Goal: Transaction & Acquisition: Purchase product/service

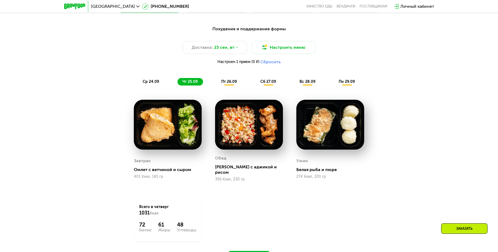
scroll to position [369, 0]
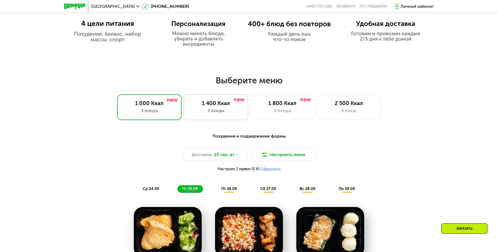
click at [228, 109] on div "3 блюда" at bounding box center [215, 110] width 53 height 6
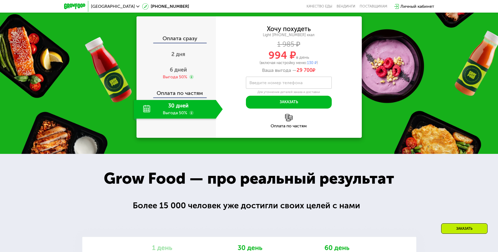
scroll to position [759, 0]
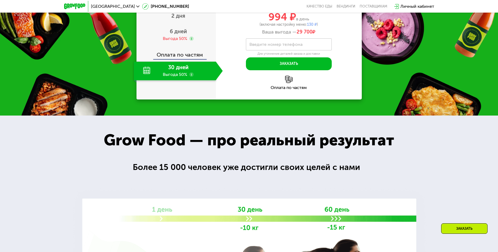
click at [184, 80] on div "30 дней Выгода 50%" at bounding box center [175, 71] width 82 height 19
click at [145, 80] on div "30 дней Выгода 50%" at bounding box center [175, 71] width 82 height 19
click at [181, 80] on div "30 дней Выгода 50%" at bounding box center [175, 71] width 82 height 19
click at [182, 59] on div "Оплата по частям" at bounding box center [176, 53] width 79 height 12
click at [187, 42] on div "Выгода 50%" at bounding box center [175, 39] width 24 height 6
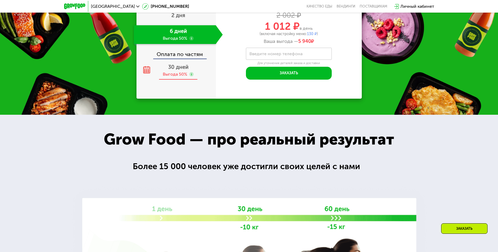
click at [181, 70] on span "30 дней" at bounding box center [178, 67] width 20 height 6
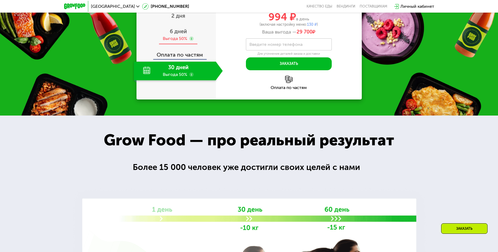
click at [178, 42] on div "Выгода 50%" at bounding box center [175, 39] width 24 height 6
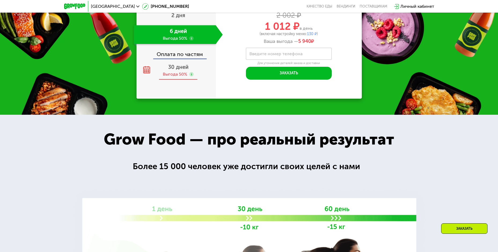
click at [178, 70] on span "30 дней" at bounding box center [178, 67] width 20 height 6
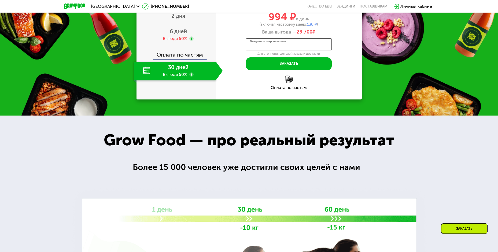
click at [263, 50] on input "Введите номер телефона" at bounding box center [289, 44] width 86 height 12
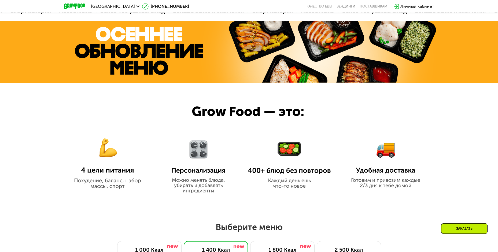
scroll to position [62, 0]
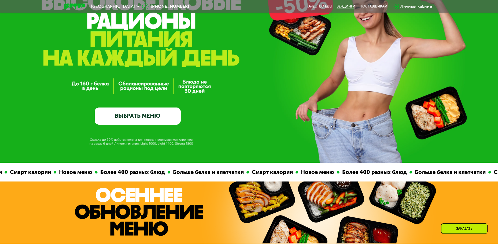
click at [344, 5] on link "Вендинги" at bounding box center [345, 6] width 19 height 4
click at [319, 9] on link "Качество еды" at bounding box center [319, 6] width 26 height 4
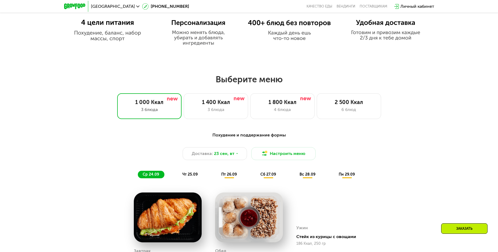
scroll to position [375, 0]
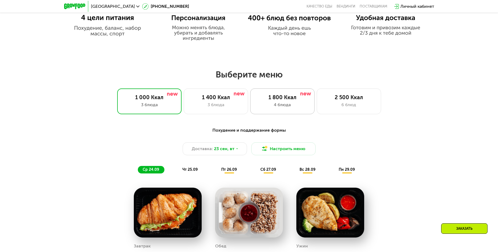
click at [279, 99] on div "1 800 Ккал" at bounding box center [282, 97] width 53 height 6
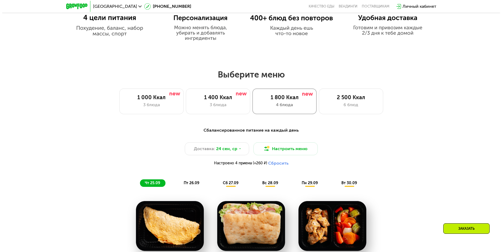
scroll to position [482, 0]
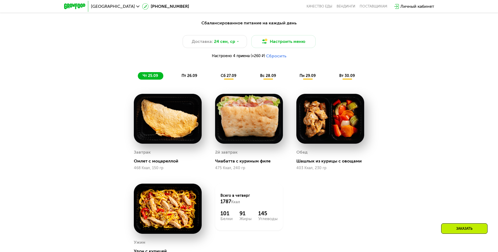
drag, startPoint x: 280, startPoint y: 57, endPoint x: 292, endPoint y: 95, distance: 39.9
click at [291, 96] on div "Сбалансированное питание на каждый день Доставка: 24 сен, ср Настроить меню Нас…" at bounding box center [249, 150] width 330 height 266
click at [279, 56] on button "Сбросить" at bounding box center [276, 55] width 20 height 5
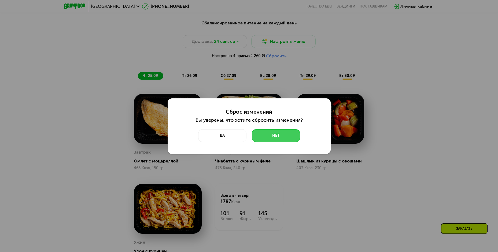
drag, startPoint x: 259, startPoint y: 135, endPoint x: 261, endPoint y: 109, distance: 25.3
click at [260, 134] on button "Нет" at bounding box center [276, 135] width 48 height 13
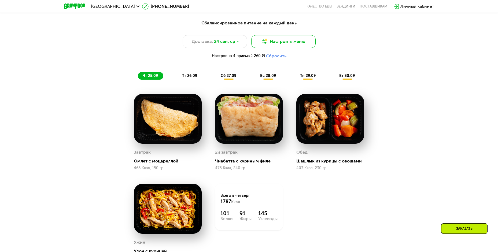
click at [271, 40] on button "Настроить меню" at bounding box center [283, 41] width 64 height 13
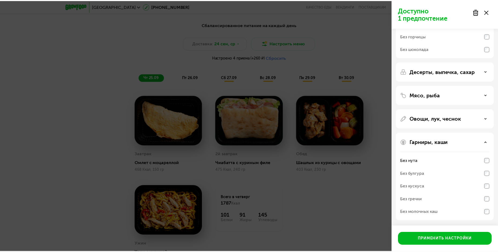
scroll to position [0, 0]
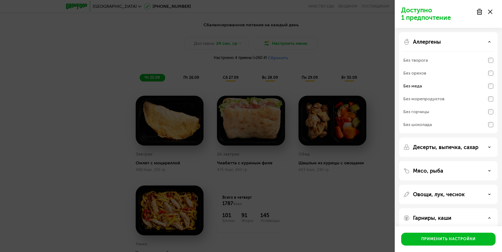
drag, startPoint x: 489, startPoint y: 12, endPoint x: 482, endPoint y: 20, distance: 11.2
click at [488, 13] on icon at bounding box center [490, 12] width 4 height 4
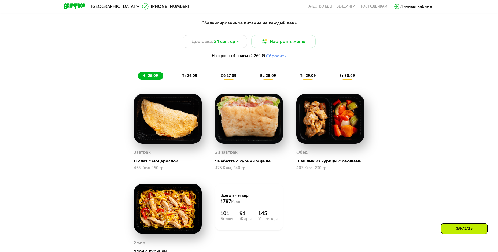
click at [190, 78] on span "пт 26.09" at bounding box center [189, 75] width 16 height 5
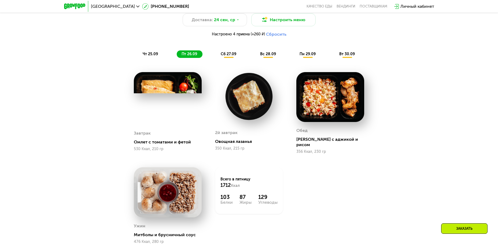
scroll to position [482, 0]
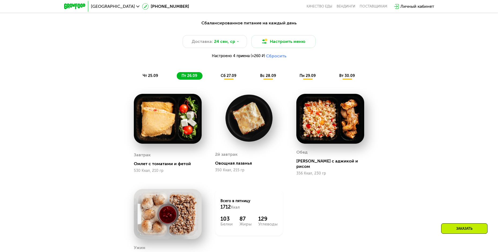
click at [229, 76] on span "сб 27.09" at bounding box center [229, 75] width 16 height 5
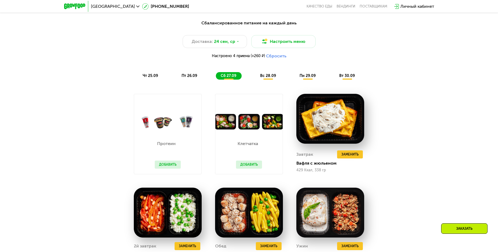
click at [268, 74] on div "вс 28.09" at bounding box center [268, 76] width 26 height 8
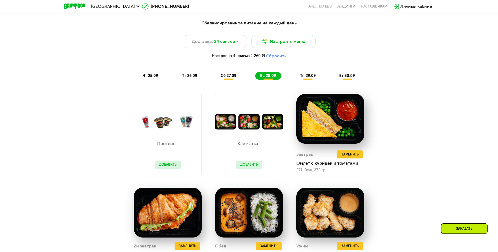
click at [305, 78] on span "пн 29.09" at bounding box center [307, 75] width 16 height 5
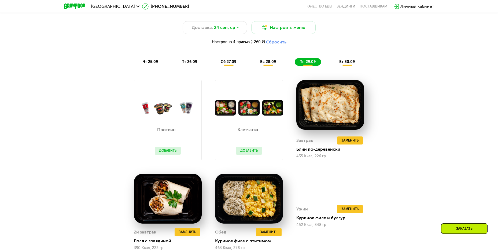
scroll to position [429, 0]
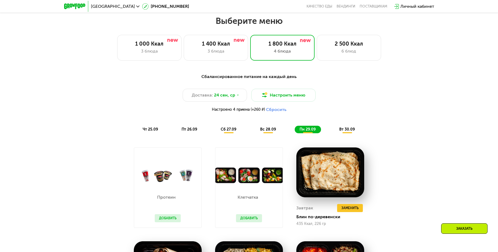
click at [263, 130] on span "вс 28.09" at bounding box center [268, 129] width 16 height 5
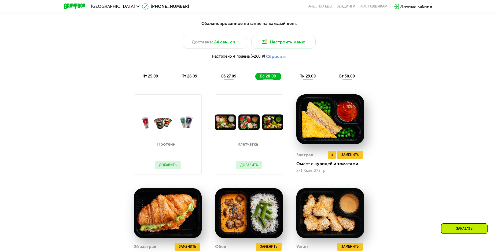
scroll to position [536, 0]
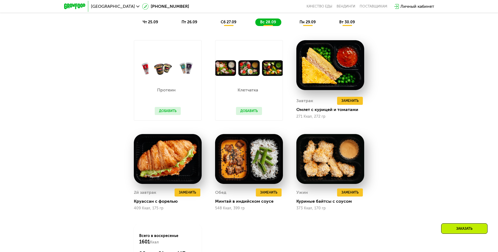
click at [225, 21] on div "сб 27.09" at bounding box center [229, 22] width 26 height 8
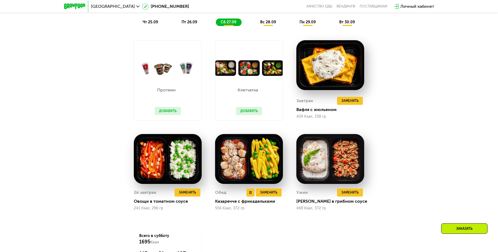
click at [226, 159] on img at bounding box center [249, 159] width 68 height 50
click at [233, 163] on img at bounding box center [249, 159] width 68 height 50
click at [185, 22] on span "пт 26.09" at bounding box center [189, 22] width 16 height 5
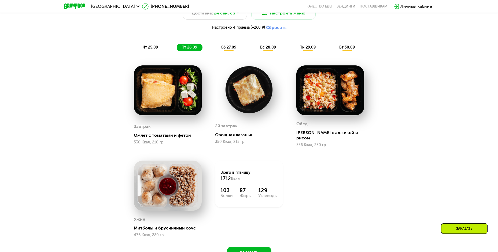
scroll to position [429, 0]
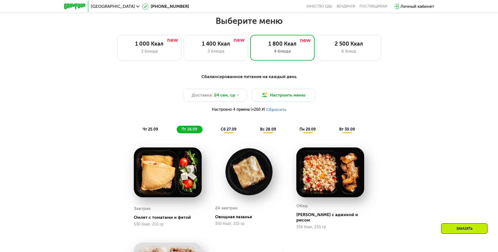
click at [409, 140] on div "Сбалансированное питание на каждый день Доставка: 24 сен, ср Настроить меню Нас…" at bounding box center [249, 205] width 330 height 271
